Goal: Information Seeking & Learning: Check status

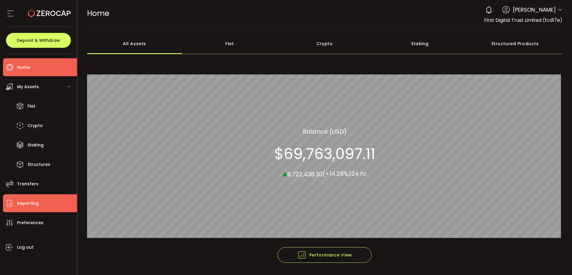
drag, startPoint x: 35, startPoint y: 205, endPoint x: 72, endPoint y: 198, distance: 37.7
click at [35, 205] on span "Reporting" at bounding box center [28, 203] width 22 height 9
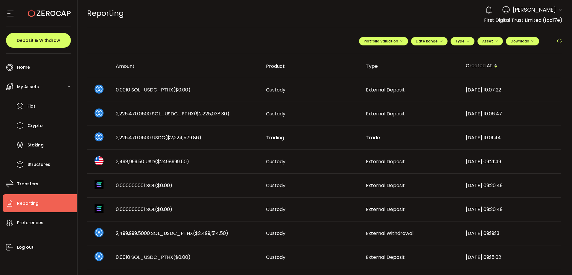
click at [557, 42] on icon at bounding box center [560, 41] width 6 height 6
click at [558, 39] on icon at bounding box center [560, 41] width 6 height 6
click at [233, 52] on div "**********" at bounding box center [325, 43] width 476 height 21
click at [557, 42] on icon at bounding box center [560, 41] width 6 height 6
drag, startPoint x: 185, startPoint y: 83, endPoint x: 187, endPoint y: 88, distance: 5.0
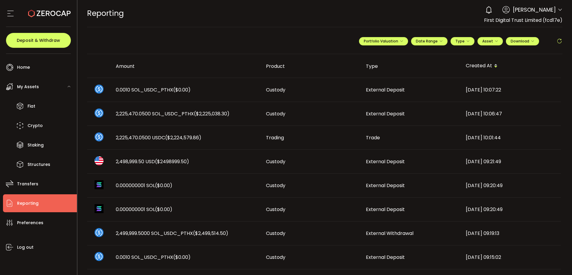
drag, startPoint x: 187, startPoint y: 88, endPoint x: 294, endPoint y: 51, distance: 112.5
click at [289, 56] on th "Product" at bounding box center [311, 66] width 100 height 24
click at [558, 40] on icon at bounding box center [560, 41] width 6 height 6
click at [560, 44] on icon at bounding box center [560, 41] width 6 height 6
click at [558, 39] on icon at bounding box center [560, 41] width 6 height 6
